Goal: Find specific page/section: Find specific page/section

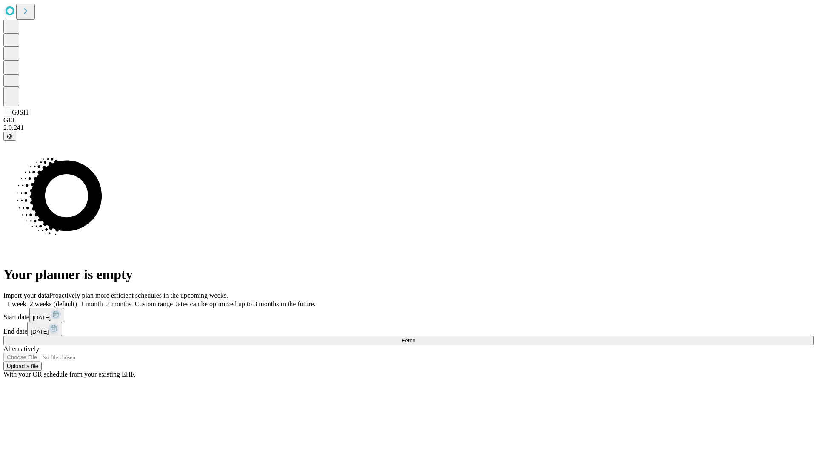
click at [415, 337] on span "Fetch" at bounding box center [408, 340] width 14 height 6
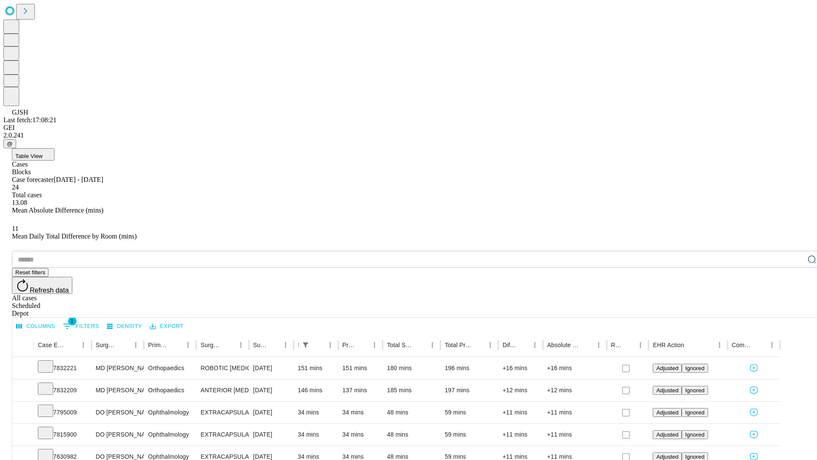
click at [43, 153] on span "Table View" at bounding box center [28, 156] width 27 height 6
